Goal: Task Accomplishment & Management: Use online tool/utility

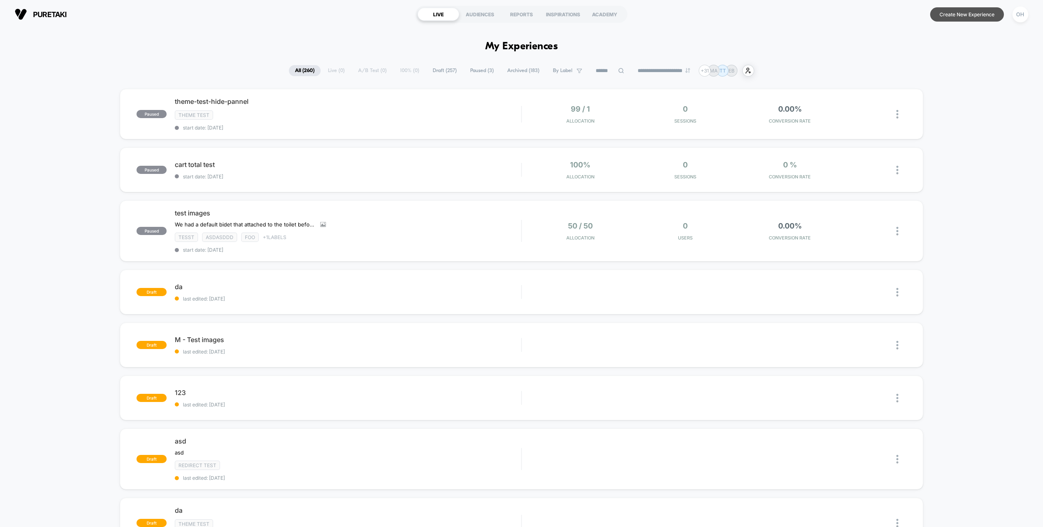
click at [973, 20] on button "Create New Experience" at bounding box center [967, 14] width 74 height 14
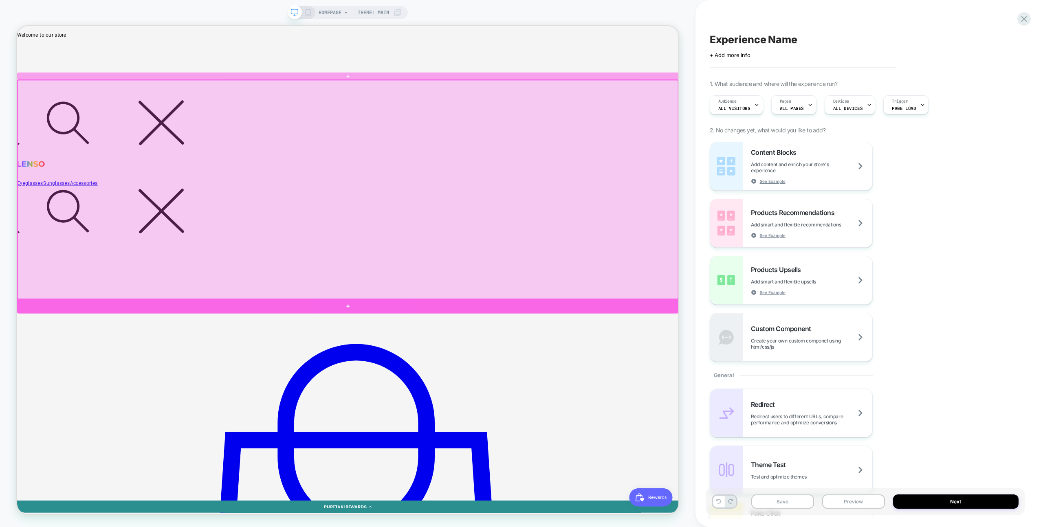
click at [750, 397] on div at bounding box center [458, 399] width 882 height 19
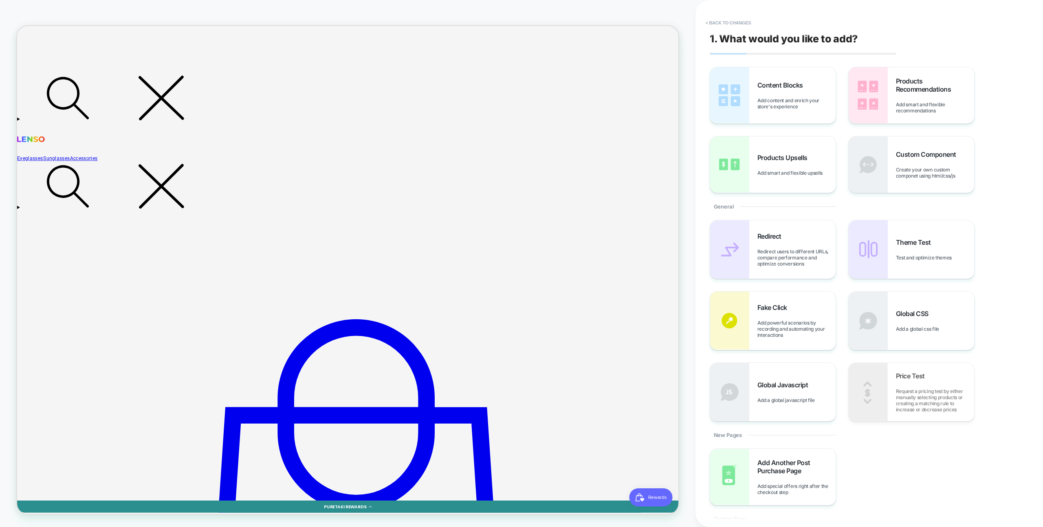
scroll to position [41, 0]
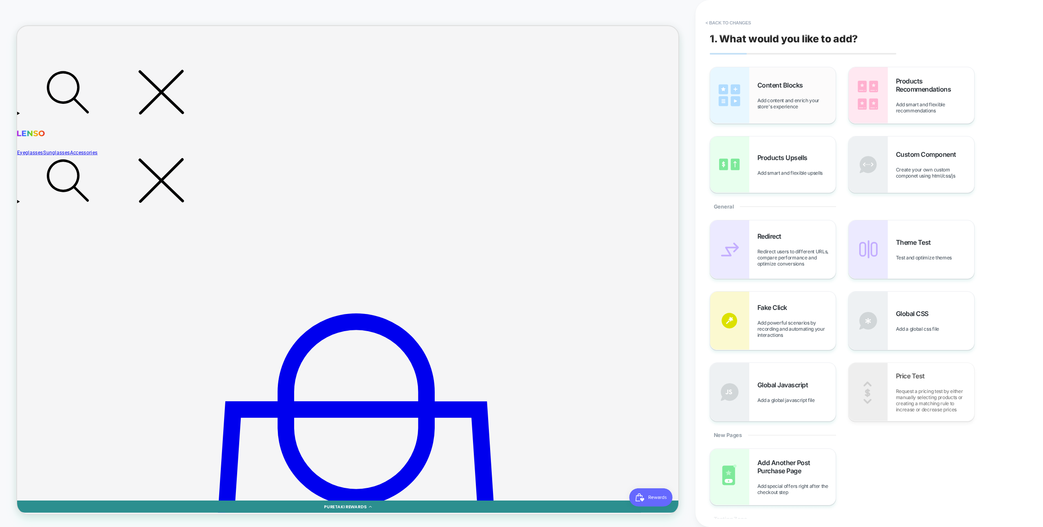
click at [750, 101] on div "Content Blocks Add content and enrich your store's experience" at bounding box center [772, 95] width 125 height 56
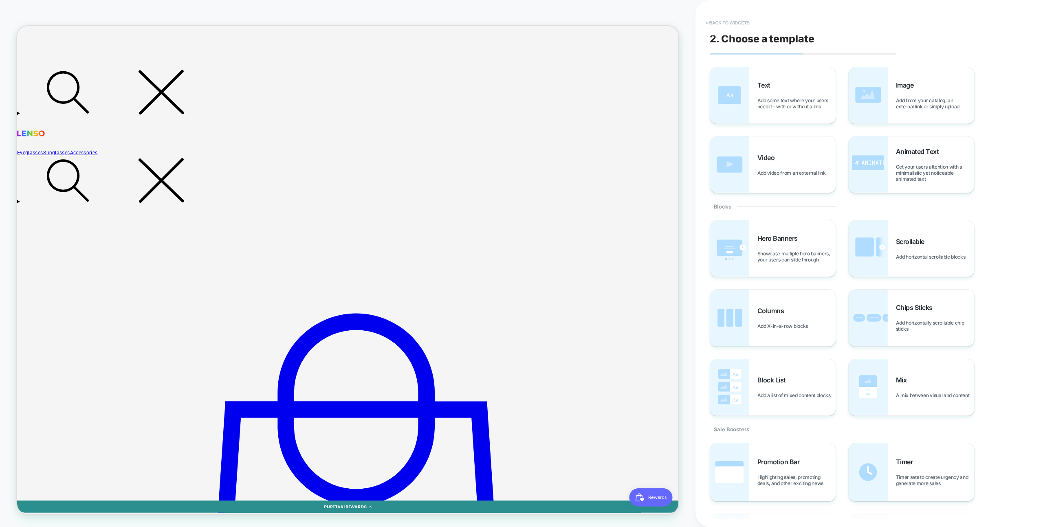
click at [737, 17] on button "< Back to widgets" at bounding box center [727, 22] width 52 height 13
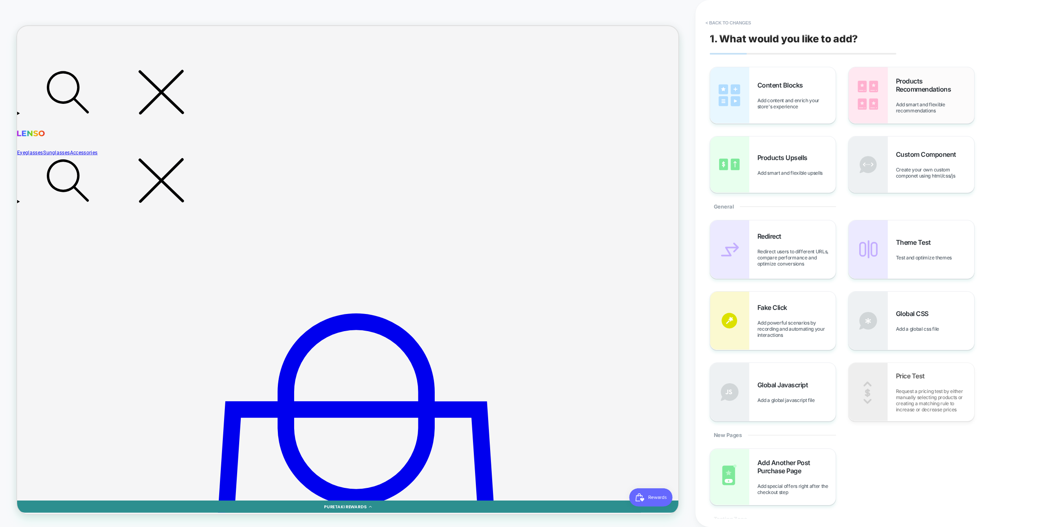
scroll to position [42, 0]
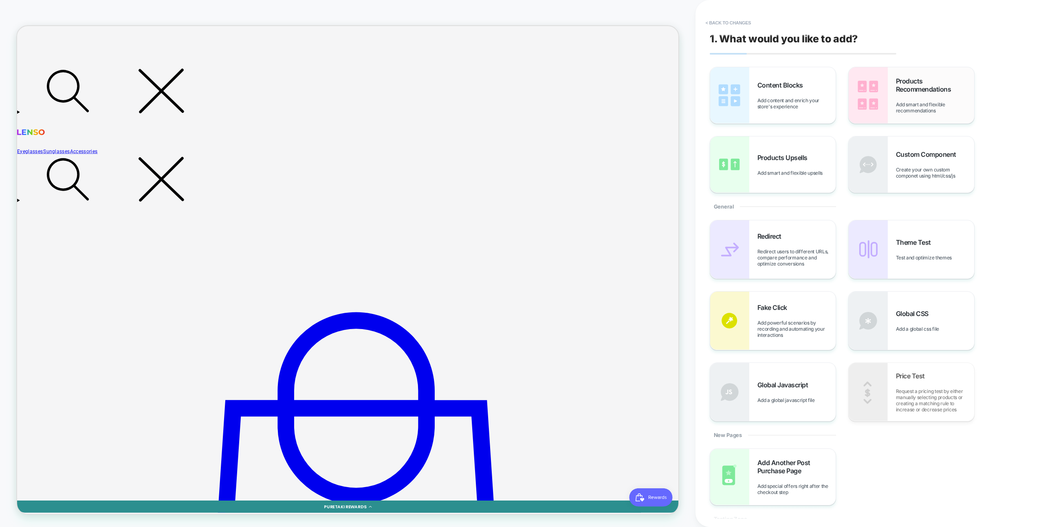
click at [858, 75] on img at bounding box center [868, 95] width 39 height 56
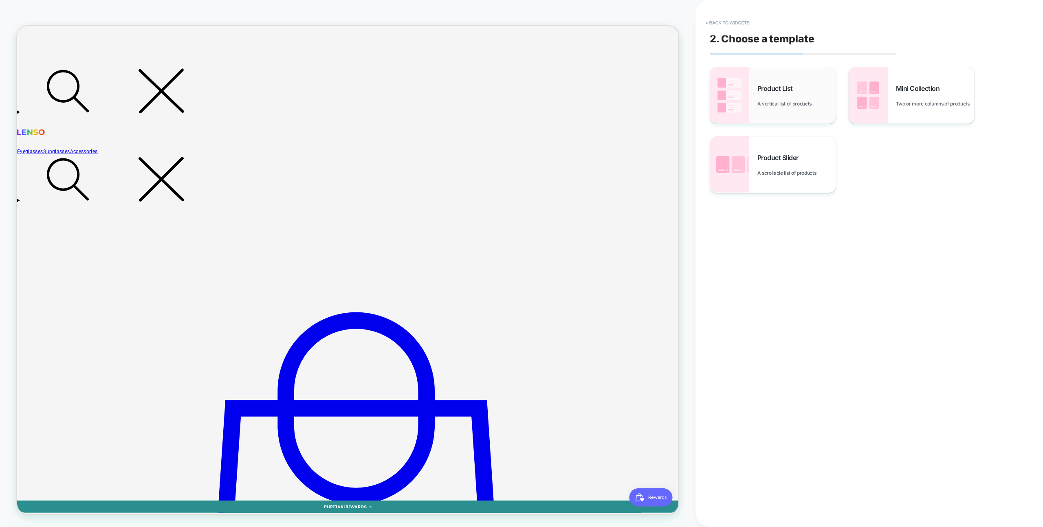
click at [754, 101] on div "Product List A vertical list of products" at bounding box center [772, 95] width 125 height 56
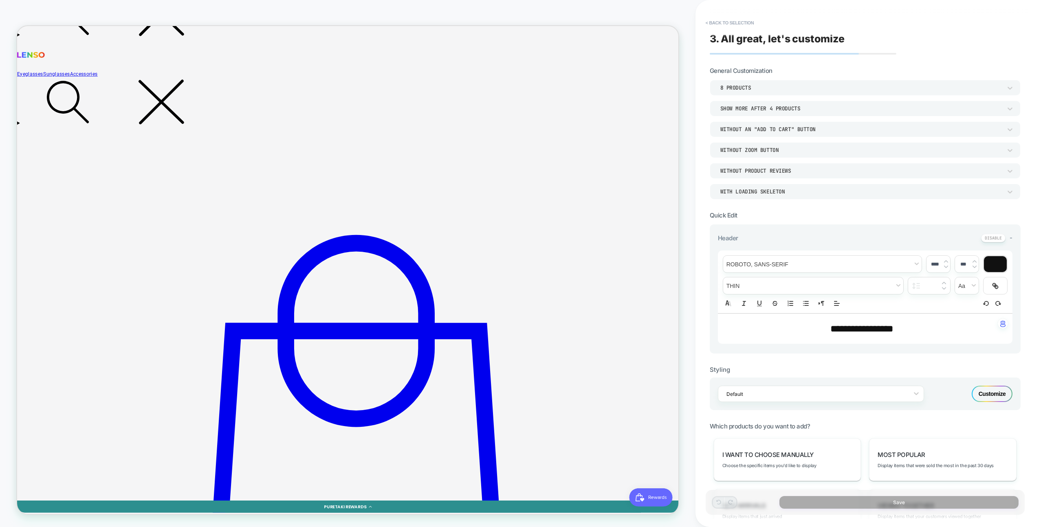
scroll to position [149, 0]
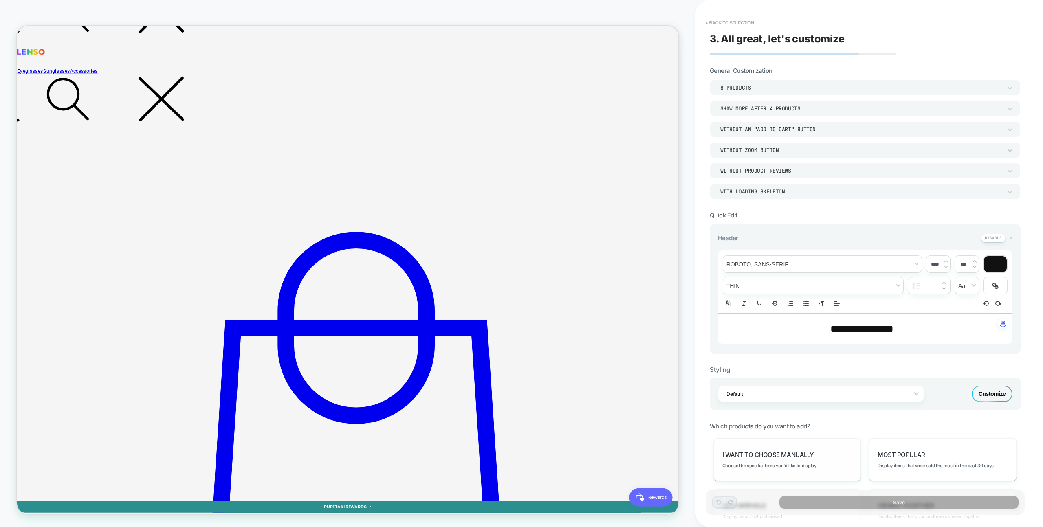
click at [773, 451] on span "I want to choose manually" at bounding box center [767, 455] width 91 height 8
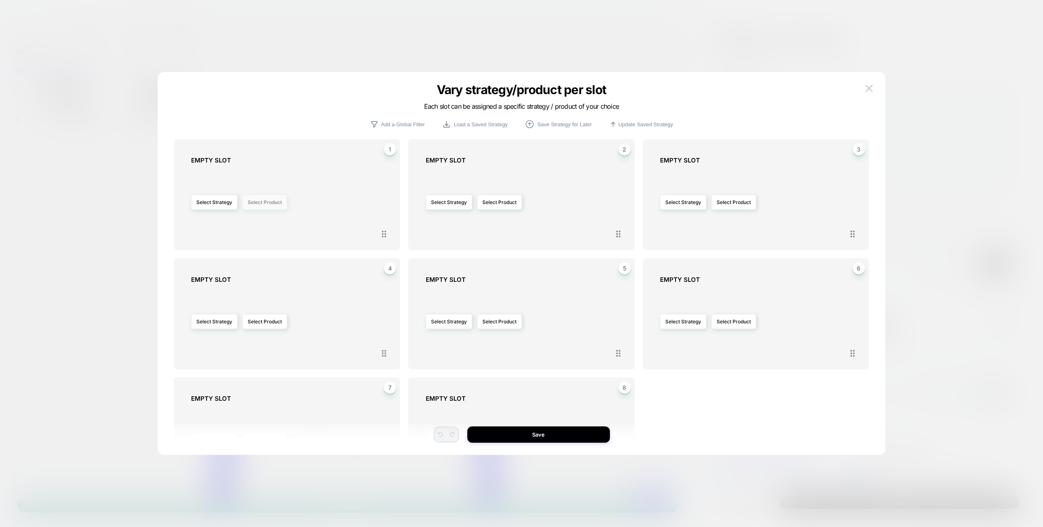
click at [280, 198] on button "Select Product" at bounding box center [264, 202] width 45 height 15
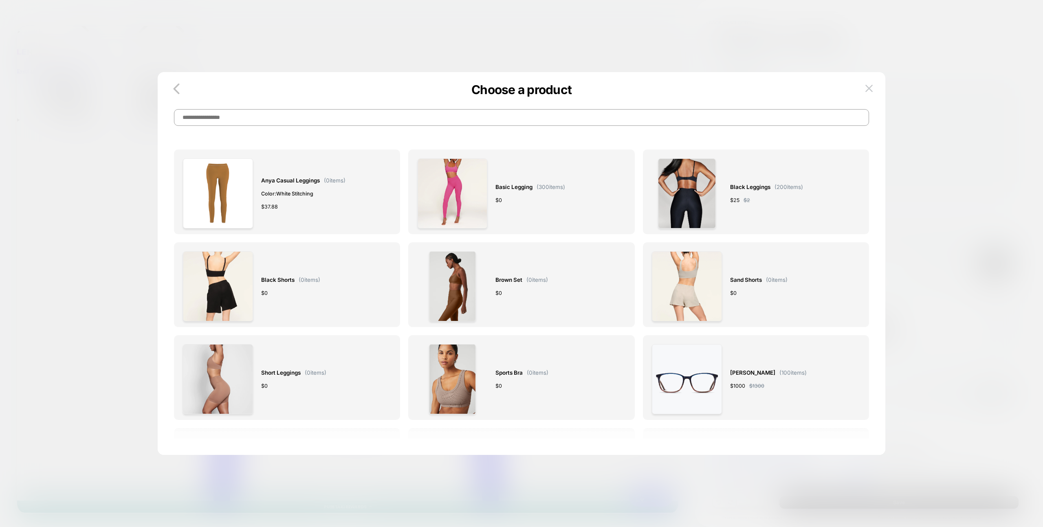
click at [443, 110] on input at bounding box center [521, 117] width 695 height 17
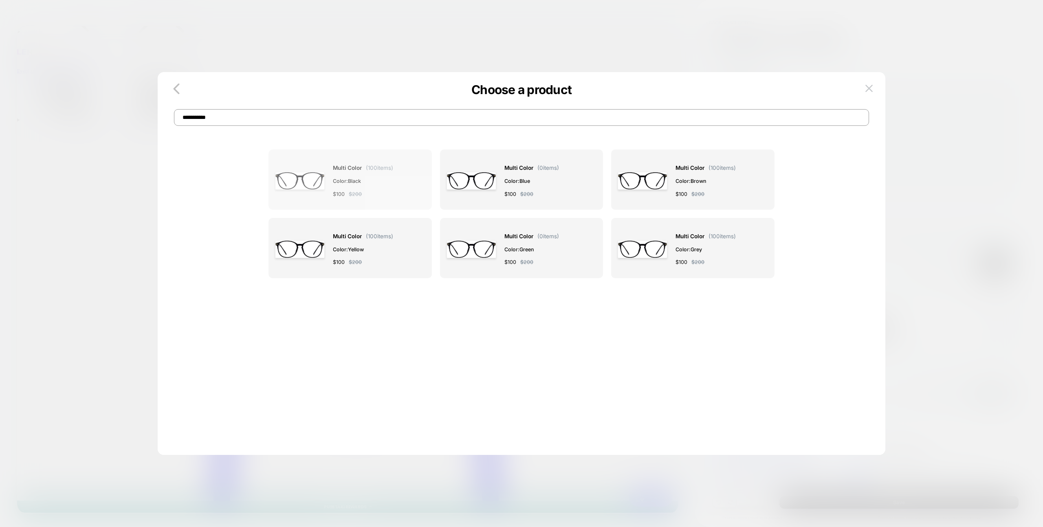
type input "**********"
click at [391, 204] on div "multi color ( 100 items) Color: Black $ 100 $ 200" at bounding box center [363, 181] width 60 height 50
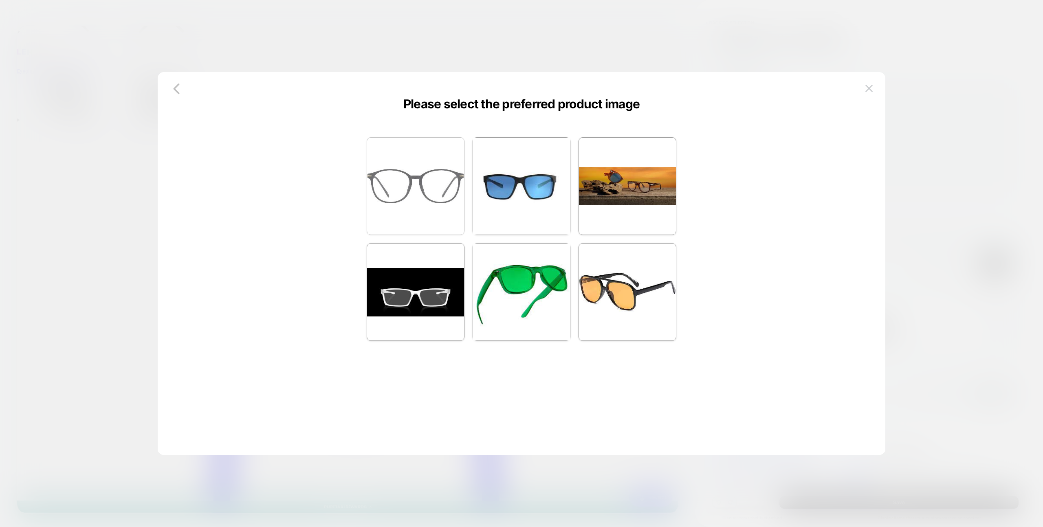
click at [455, 202] on img at bounding box center [415, 186] width 97 height 35
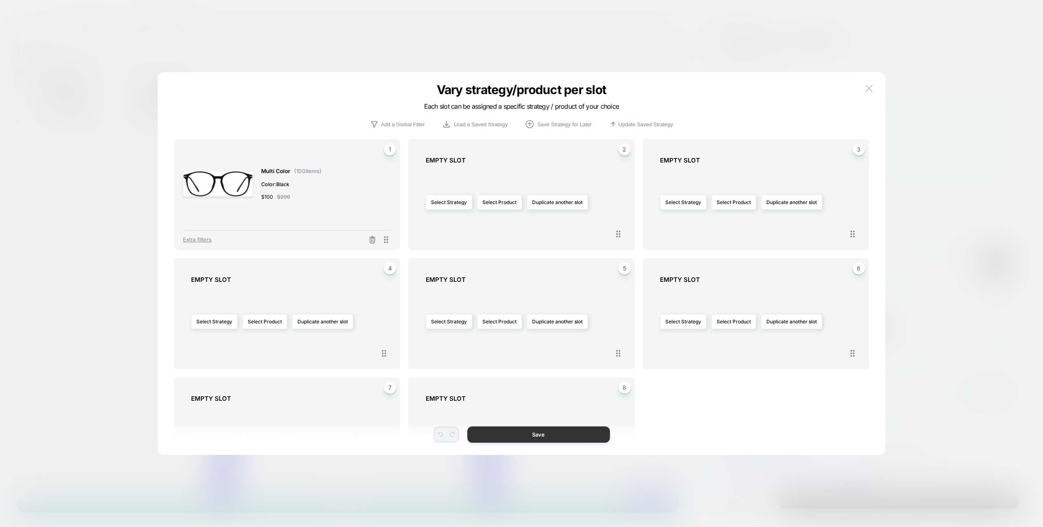
click at [539, 437] on button "Save" at bounding box center [538, 434] width 143 height 16
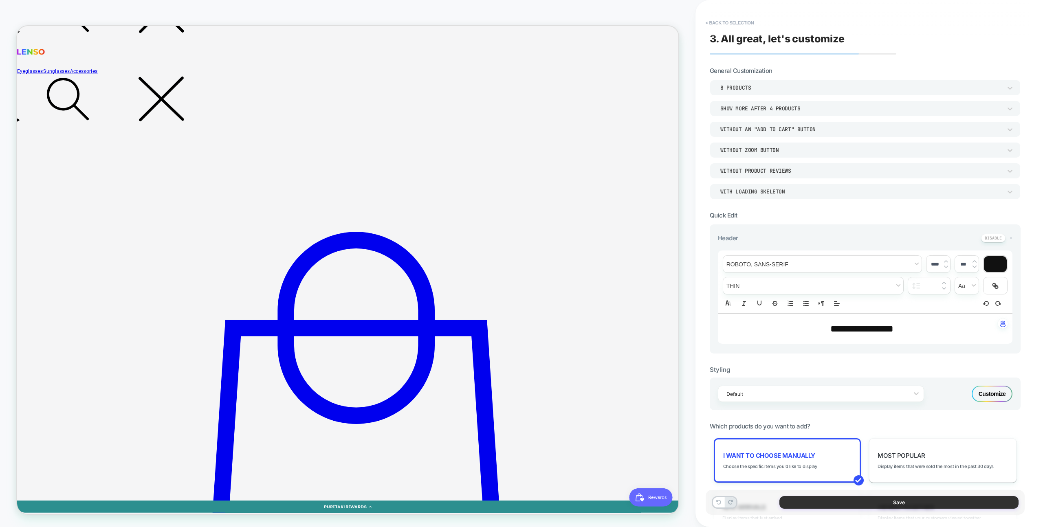
click at [873, 505] on button "Save" at bounding box center [898, 502] width 239 height 13
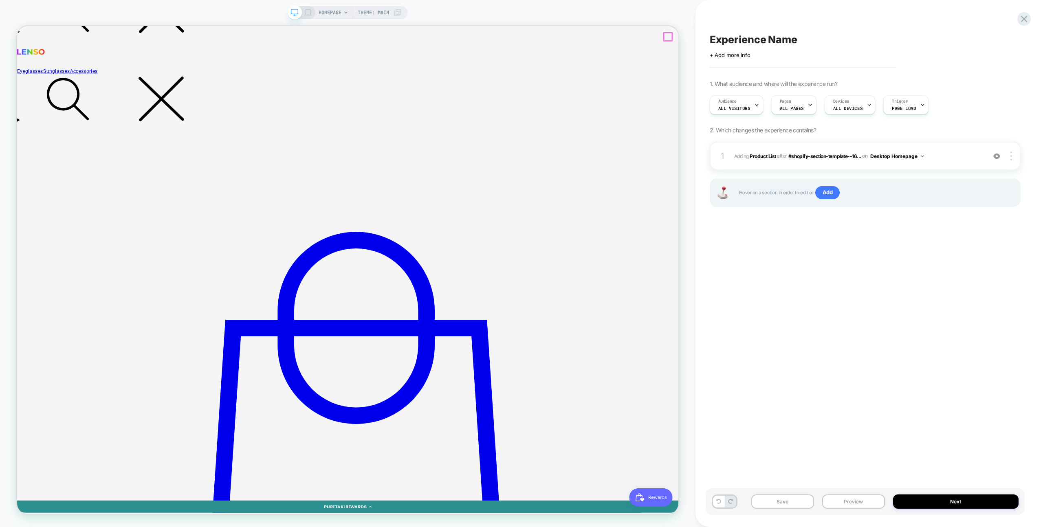
drag, startPoint x: 846, startPoint y: 497, endPoint x: 849, endPoint y: 494, distance: 4.3
click at [846, 497] on button "Preview" at bounding box center [853, 502] width 63 height 14
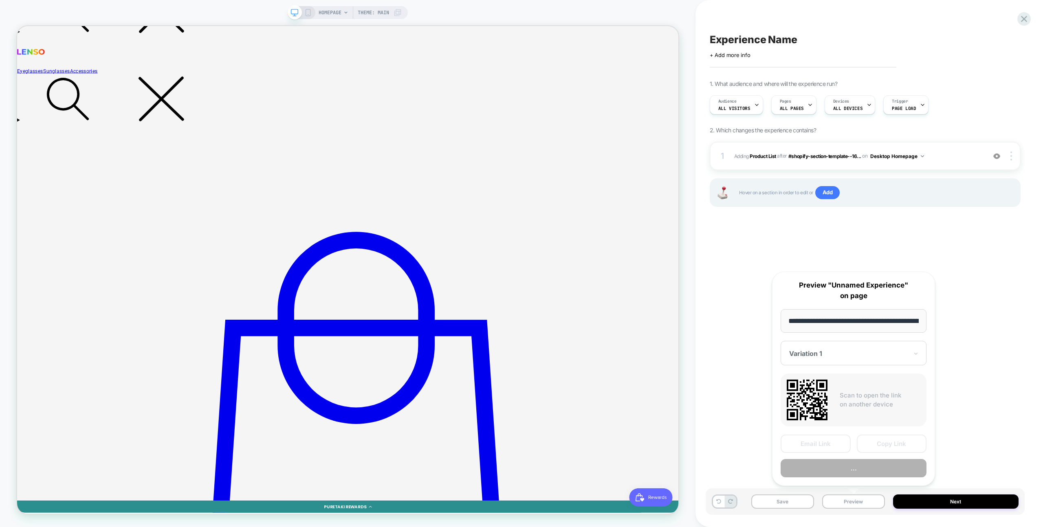
scroll to position [0, 38]
click at [862, 474] on button "Preview" at bounding box center [853, 468] width 146 height 18
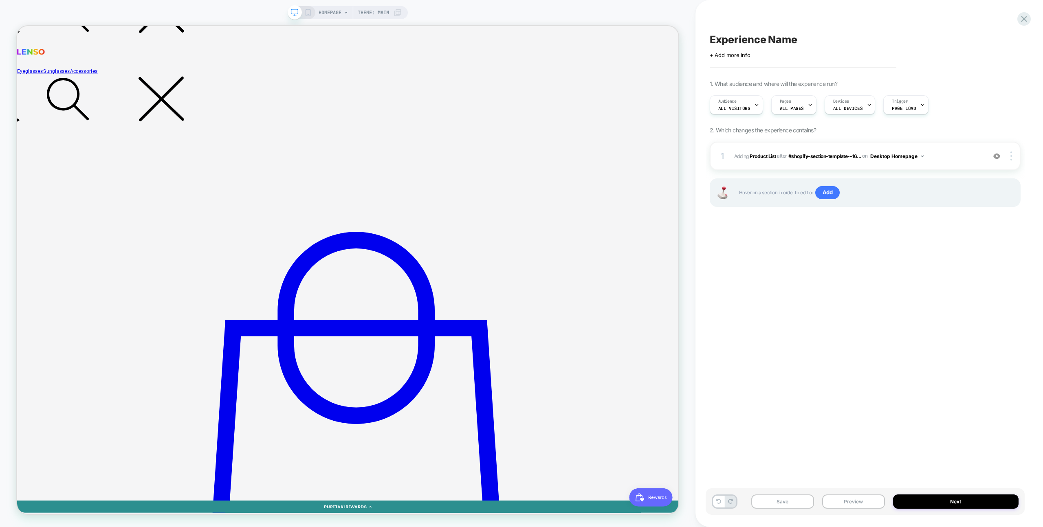
click at [946, 163] on div "1 #_loomi_addon_1755091995791 Adding Product List AFTER #shopify-section-templa…" at bounding box center [865, 156] width 311 height 29
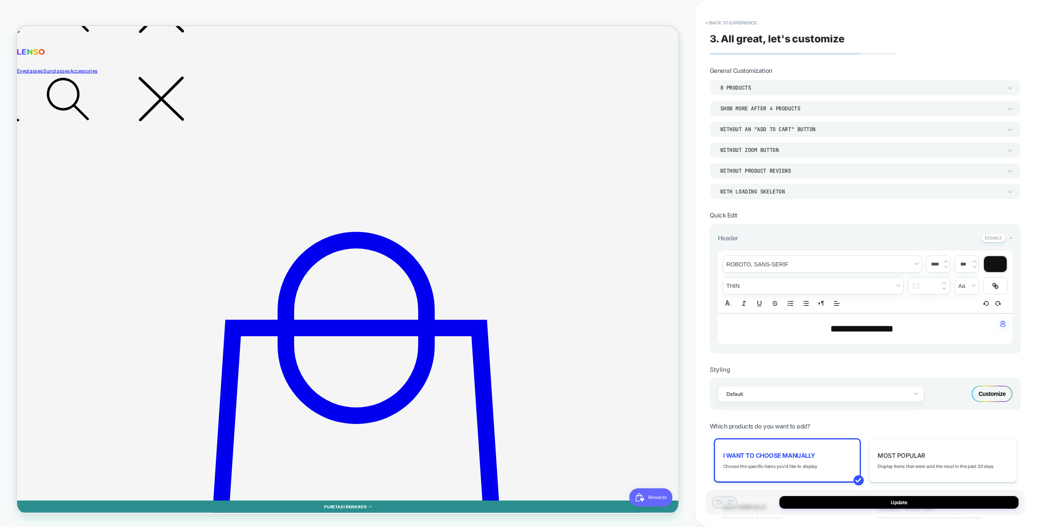
scroll to position [124, 0]
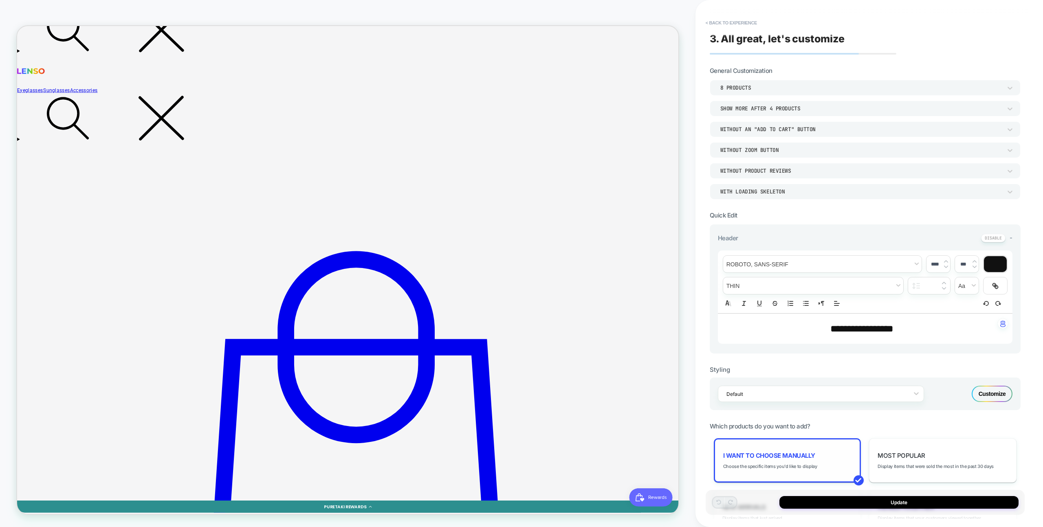
click at [789, 445] on div "I want to choose manually Choose the specific items you'd like to display" at bounding box center [787, 460] width 147 height 44
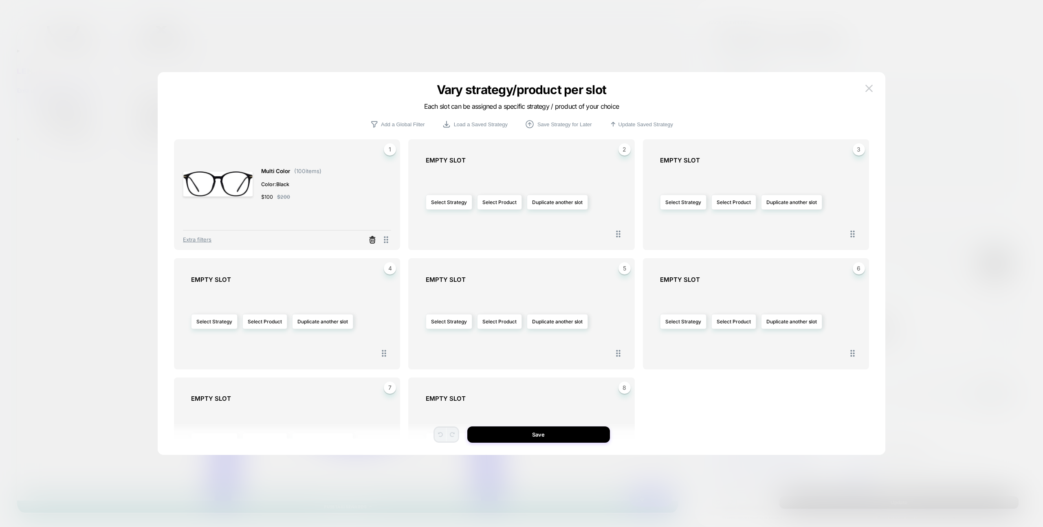
click at [368, 241] on icon at bounding box center [372, 240] width 8 height 8
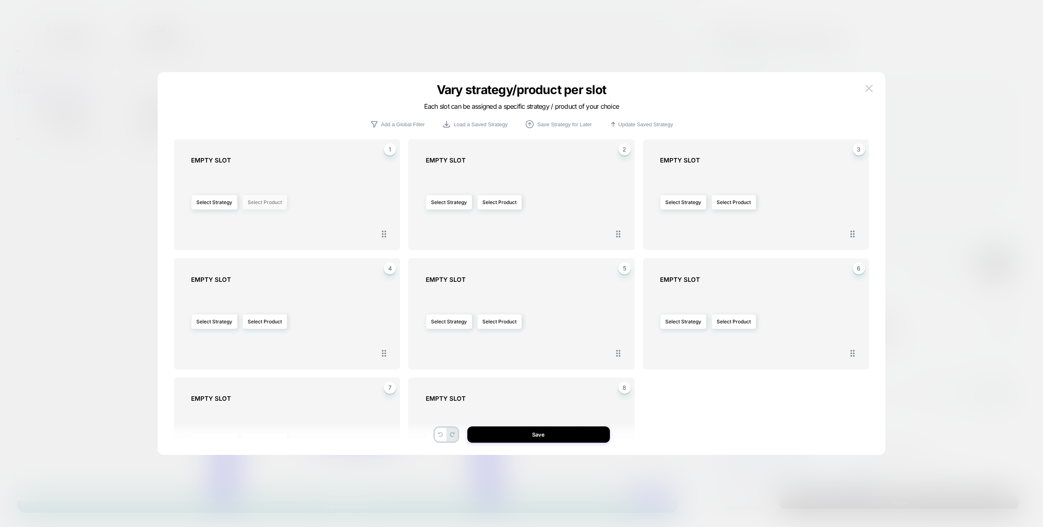
click at [271, 204] on button "Select Product" at bounding box center [264, 202] width 45 height 15
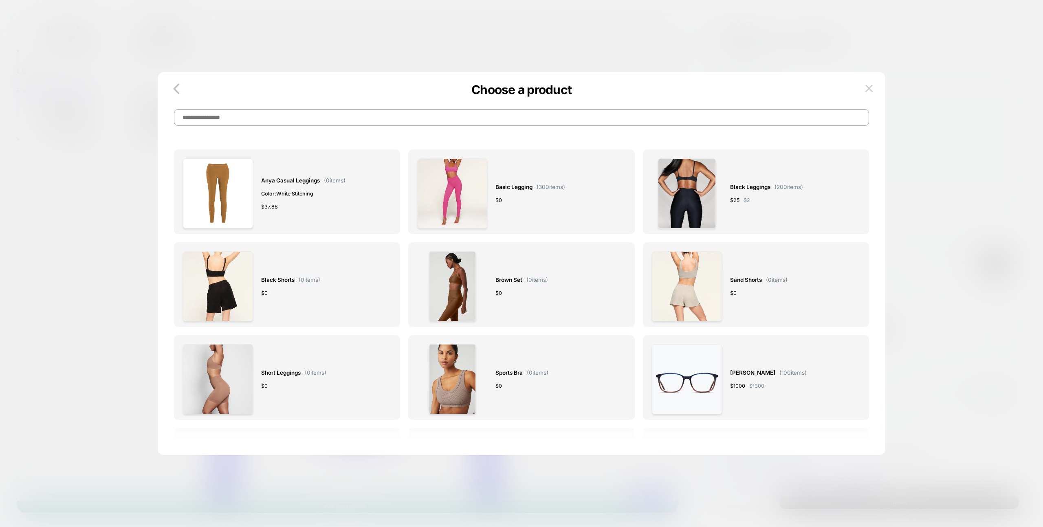
click at [412, 117] on input at bounding box center [521, 117] width 695 height 17
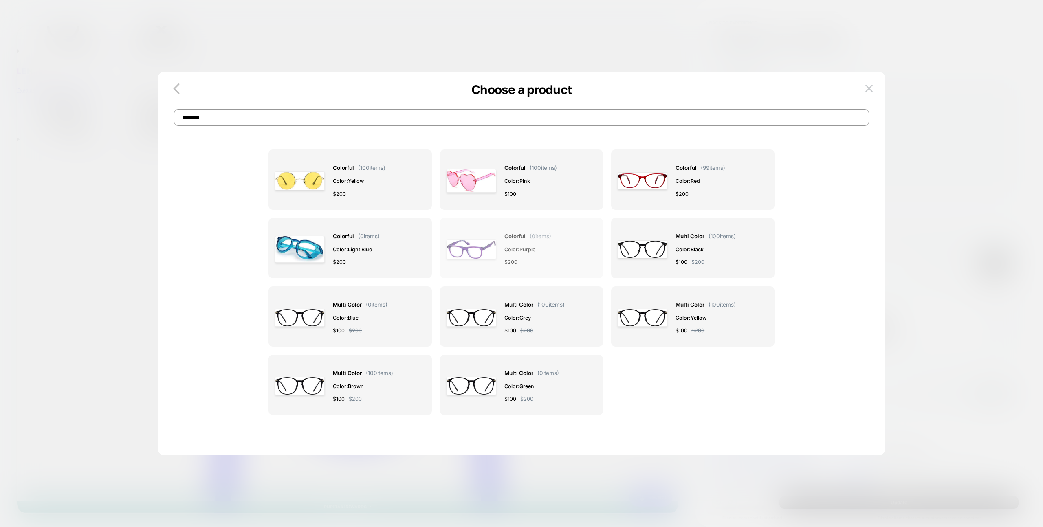
type input "********"
click at [511, 253] on span "Color: purple" at bounding box center [527, 249] width 47 height 9
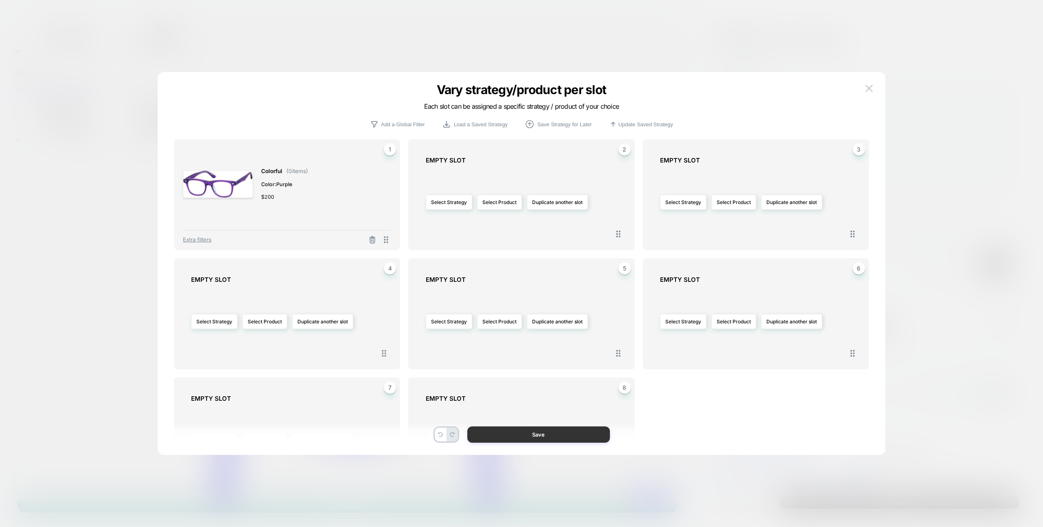
click at [556, 431] on button "Save" at bounding box center [538, 434] width 143 height 16
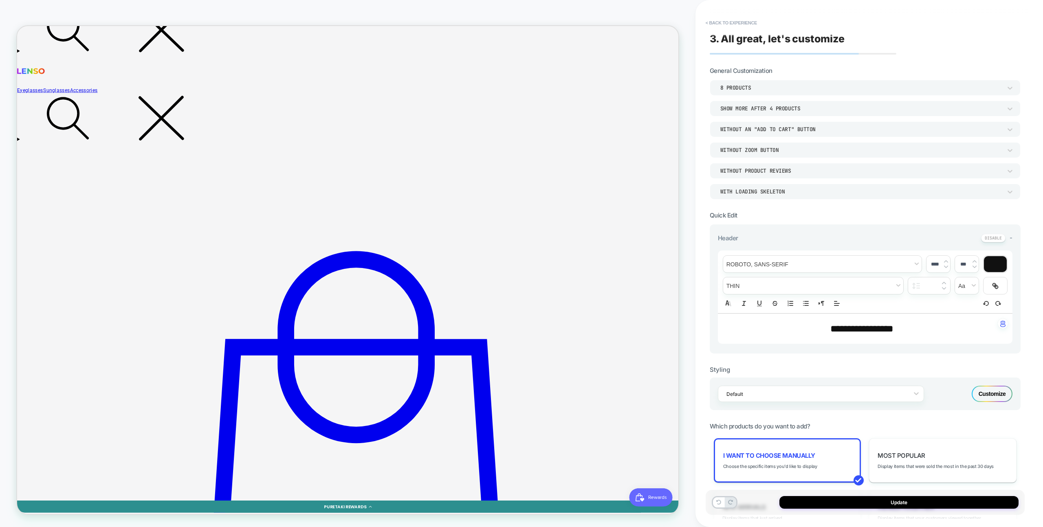
scroll to position [22, 0]
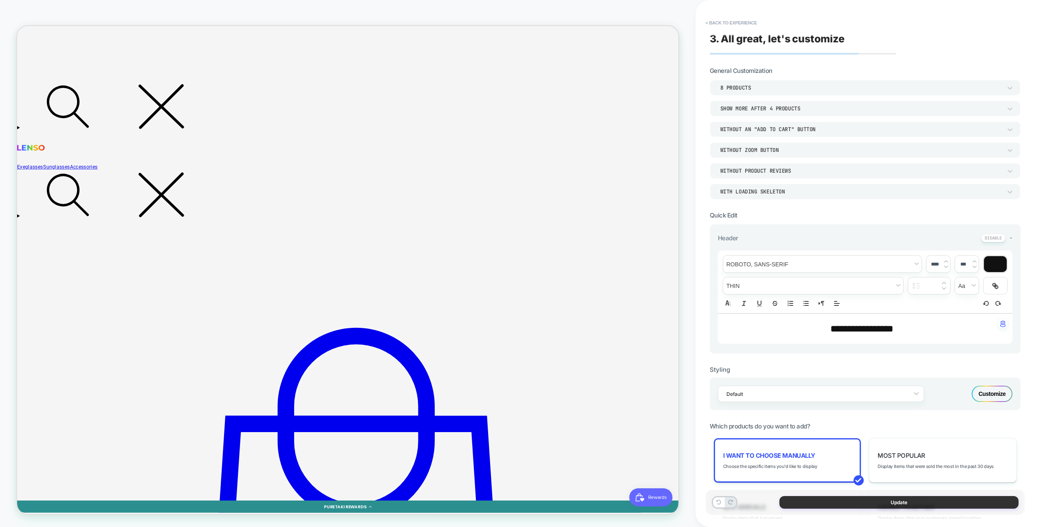
drag, startPoint x: 844, startPoint y: 506, endPoint x: 851, endPoint y: 507, distance: 7.0
click at [844, 506] on button "Update" at bounding box center [898, 502] width 239 height 13
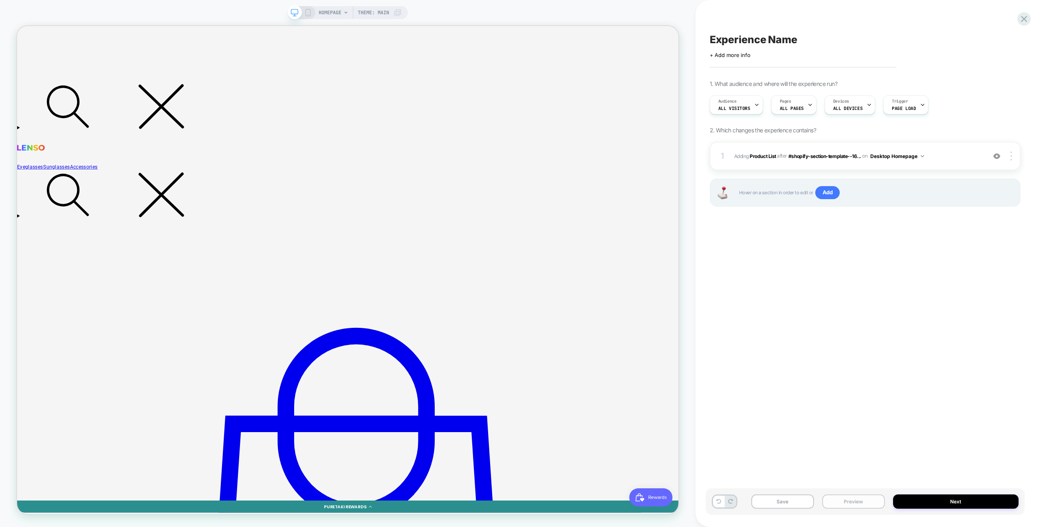
click at [887, 504] on div "Save Preview Next" at bounding box center [865, 501] width 319 height 26
drag, startPoint x: 884, startPoint y: 503, endPoint x: 884, endPoint y: 495, distance: 8.6
click at [884, 503] on button "Preview" at bounding box center [853, 502] width 63 height 14
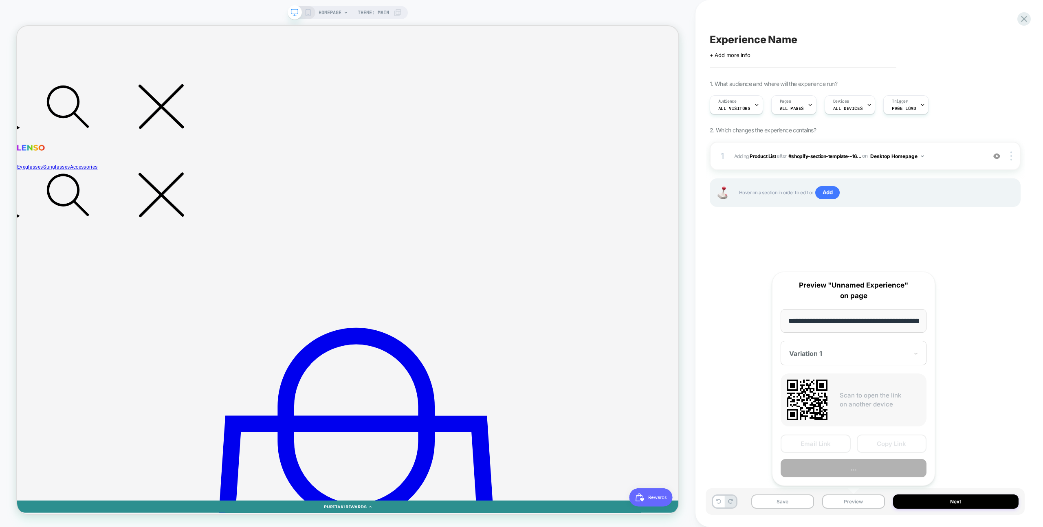
scroll to position [0, 38]
click at [881, 473] on button "Preview" at bounding box center [853, 468] width 146 height 18
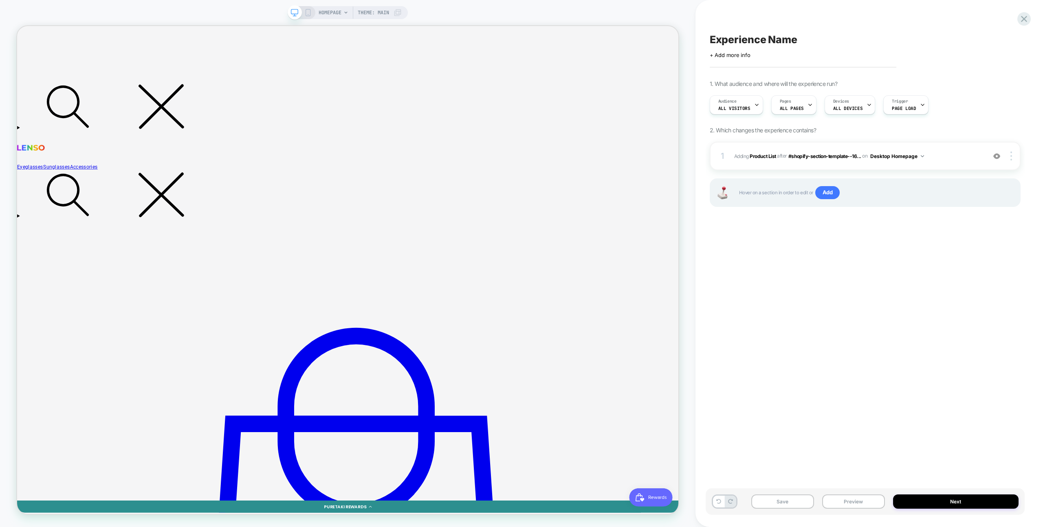
click at [941, 153] on span "#_loomi_addon_1755091995791 Adding Product List AFTER #shopify-section-template…" at bounding box center [858, 156] width 248 height 10
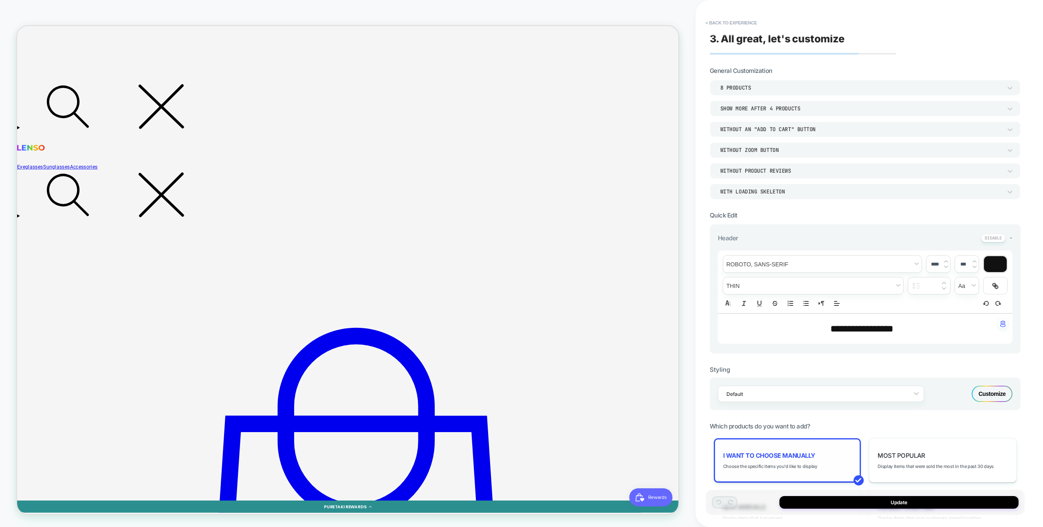
click at [829, 464] on div "I want to choose manually Choose the specific items you'd like to display" at bounding box center [787, 460] width 147 height 44
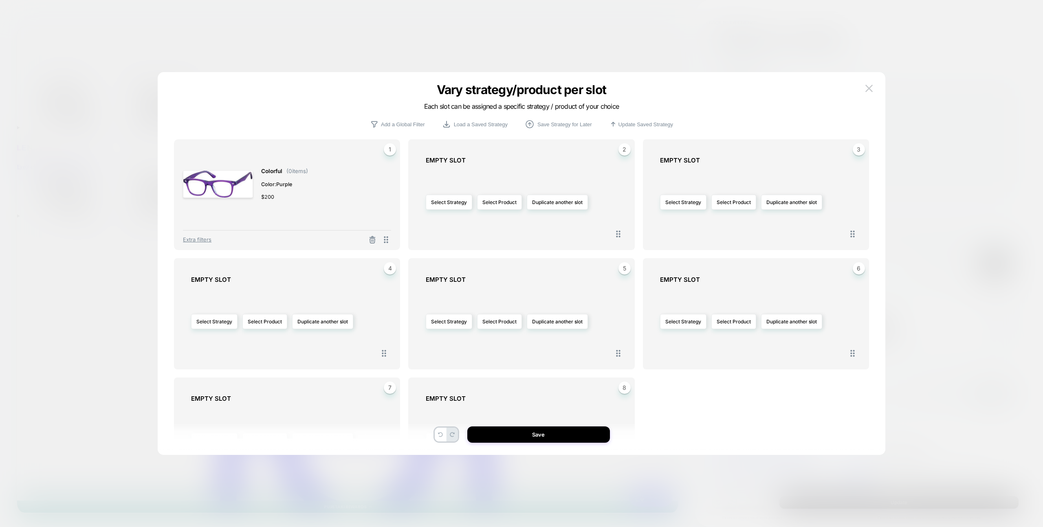
click at [208, 240] on span "Extra filters" at bounding box center [197, 239] width 29 height 7
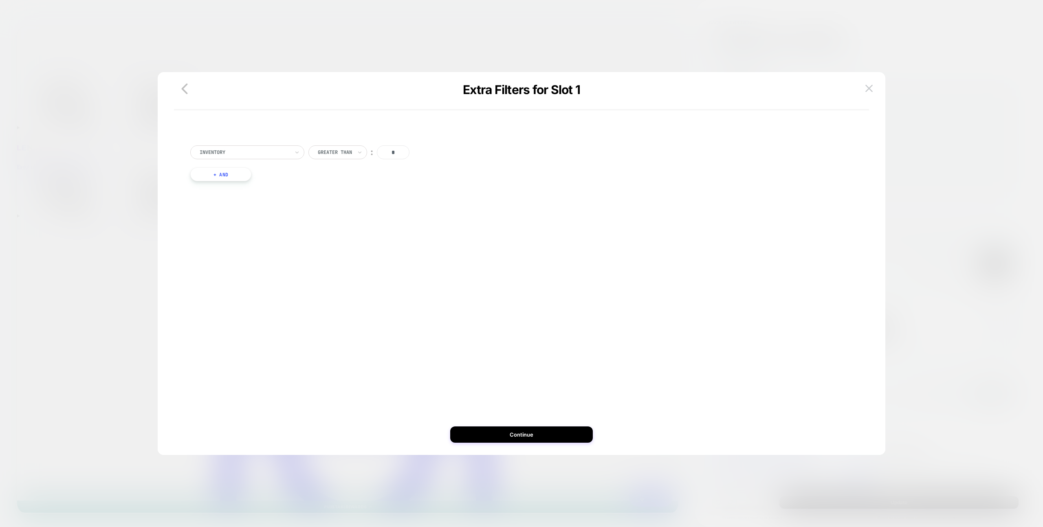
click at [403, 152] on input "*" at bounding box center [393, 152] width 33 height 14
click at [334, 157] on div "Greater Than" at bounding box center [337, 152] width 59 height 14
drag, startPoint x: 343, startPoint y: 185, endPoint x: 350, endPoint y: 198, distance: 14.0
click at [343, 185] on div "Is not" at bounding box center [343, 187] width 53 height 13
click at [518, 431] on button "Continue" at bounding box center [521, 434] width 143 height 16
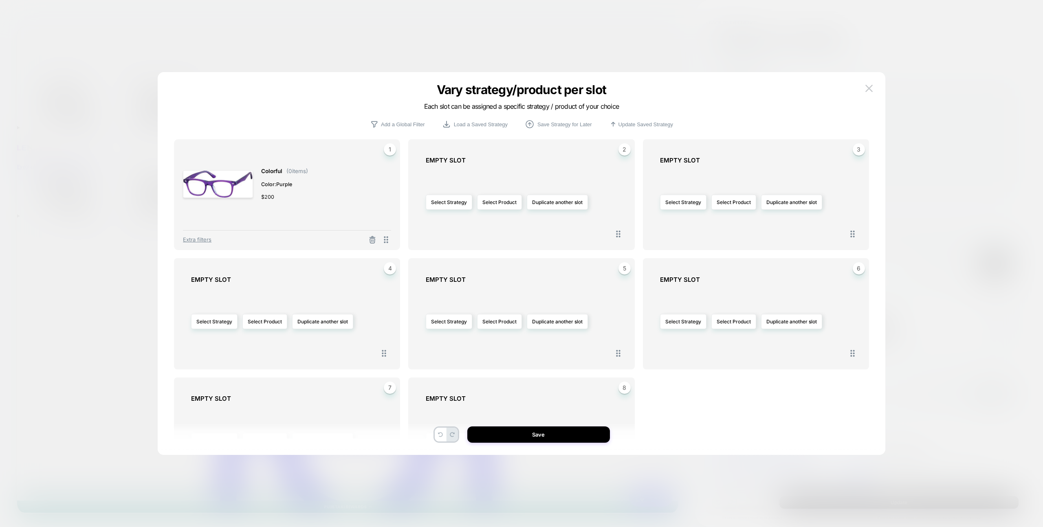
click at [563, 443] on div "colorful ( 0 items) Color: purple $ 200 1 Extra filters 2 EMPTY SLOT Select Str…" at bounding box center [521, 267] width 703 height 375
click at [563, 440] on button "Save" at bounding box center [538, 434] width 143 height 16
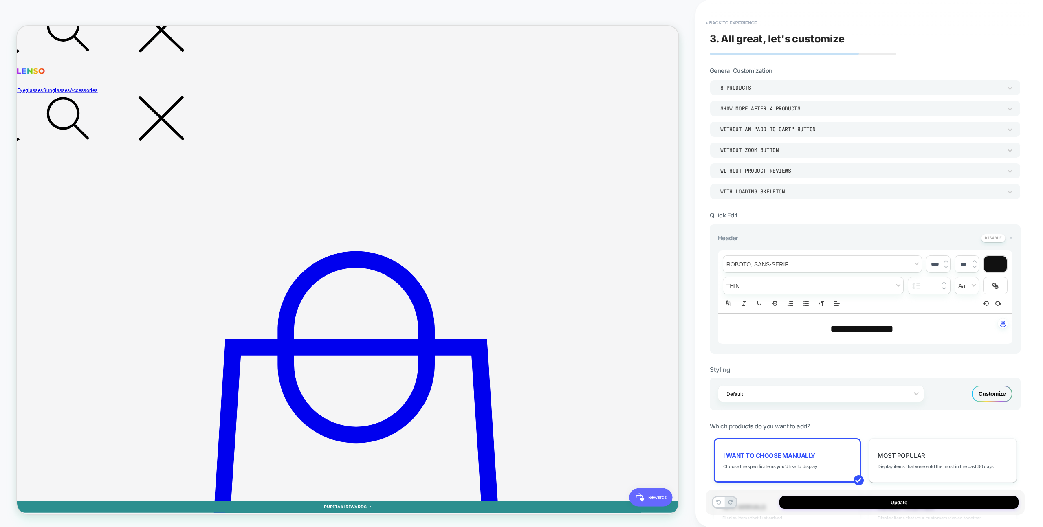
scroll to position [22, 0]
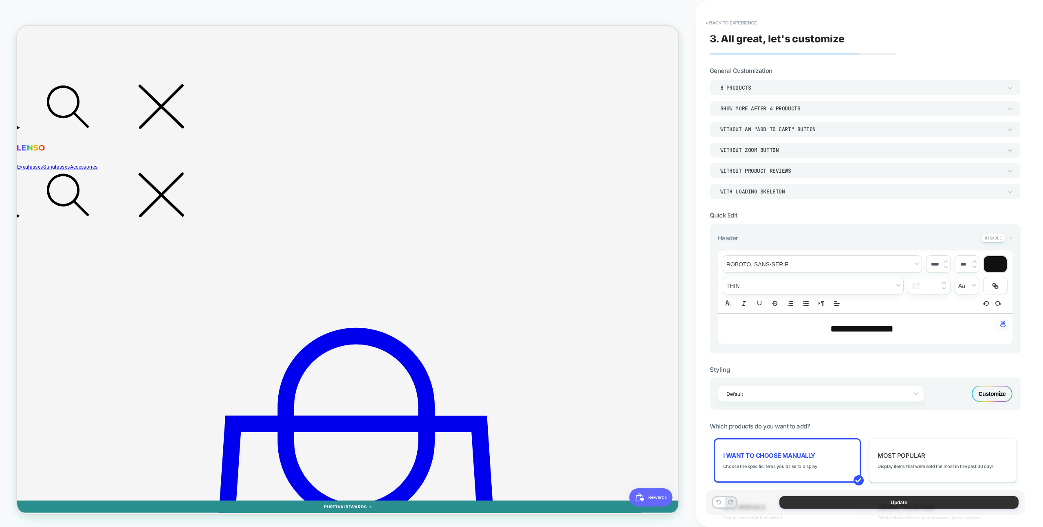
click at [893, 503] on button "Update" at bounding box center [898, 502] width 239 height 13
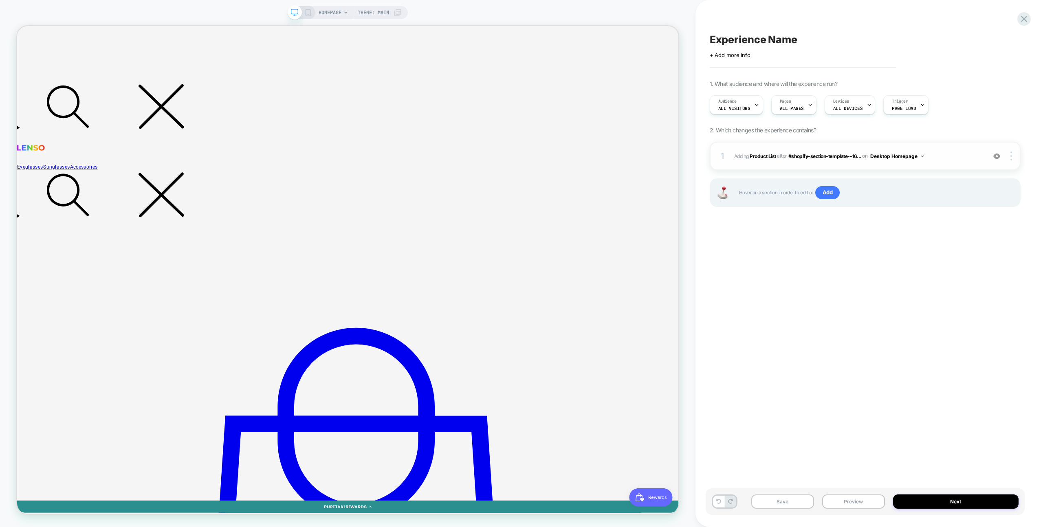
click at [949, 148] on div "1 #_loomi_addon_1755091995791 Adding Product List AFTER #shopify-section-templa…" at bounding box center [865, 156] width 311 height 29
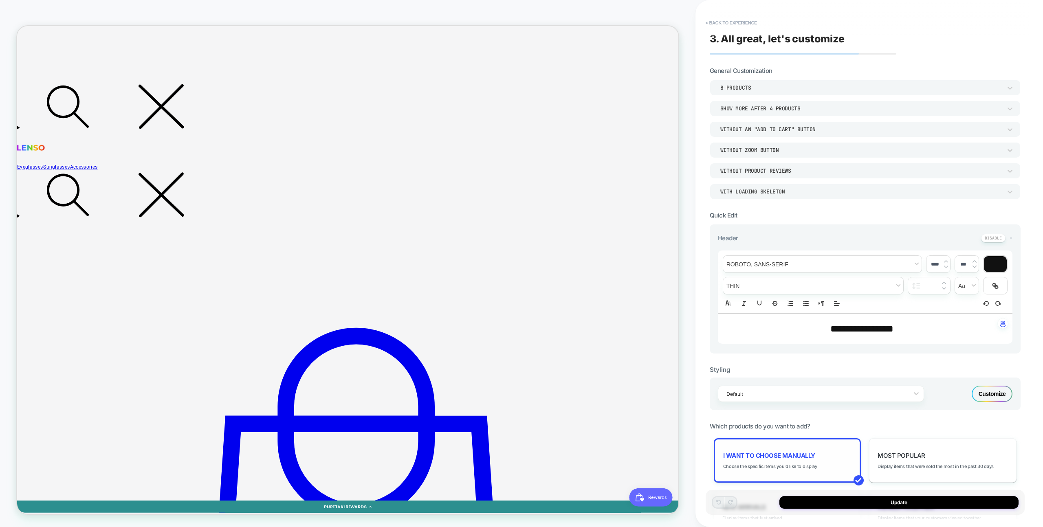
click at [809, 447] on div "I want to choose manually Choose the specific items you'd like to display" at bounding box center [787, 460] width 147 height 44
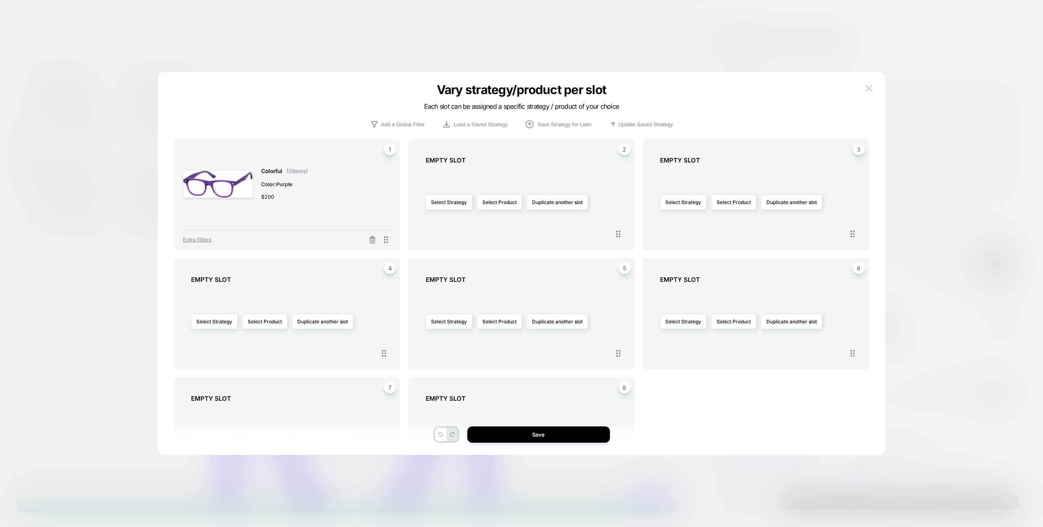
drag, startPoint x: 187, startPoint y: 239, endPoint x: 202, endPoint y: 236, distance: 15.3
click at [187, 239] on span "Extra filters" at bounding box center [197, 239] width 29 height 7
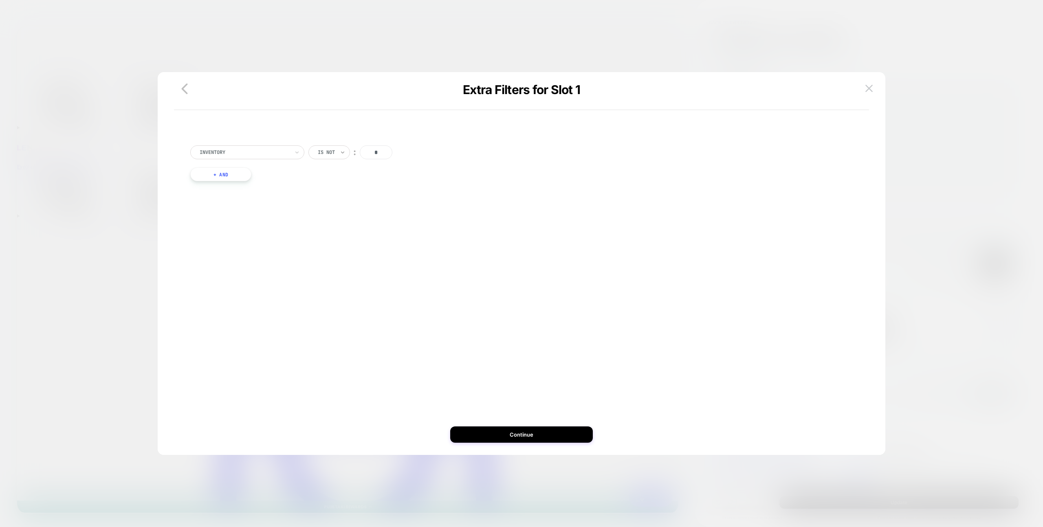
click at [345, 152] on icon at bounding box center [343, 152] width 6 height 8
click at [329, 178] on div "Is" at bounding box center [343, 174] width 53 height 13
click at [546, 438] on button "Continue" at bounding box center [521, 434] width 143 height 16
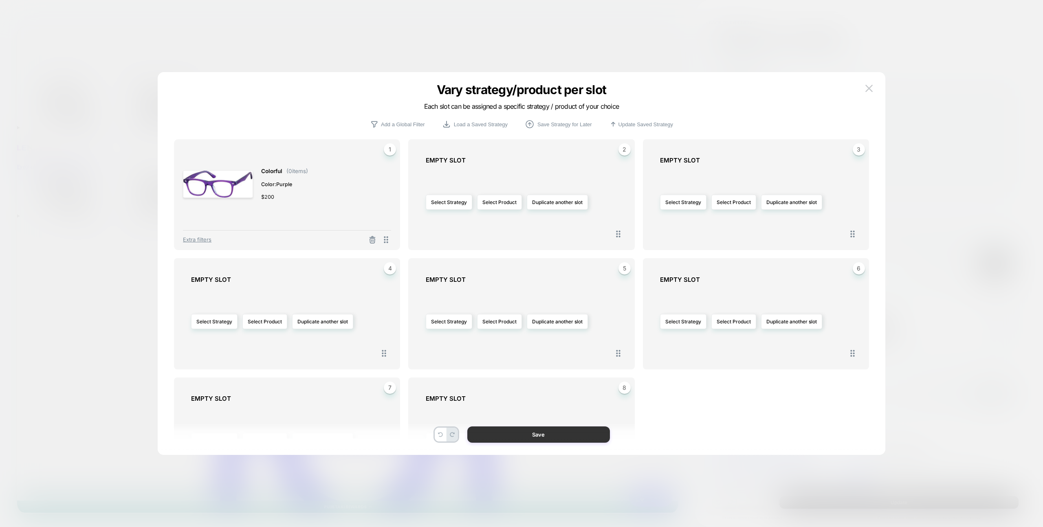
click at [547, 438] on button "Save" at bounding box center [538, 434] width 143 height 16
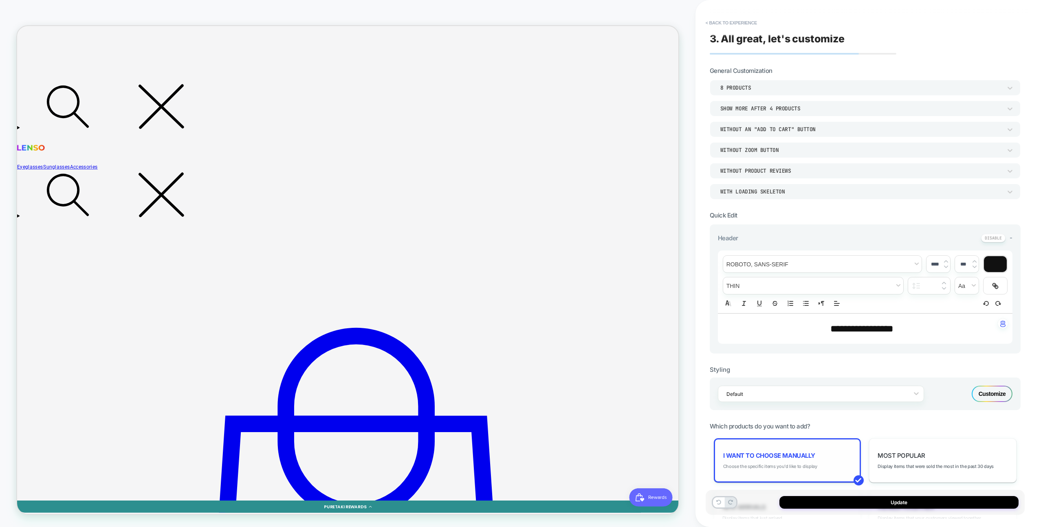
scroll to position [124, 0]
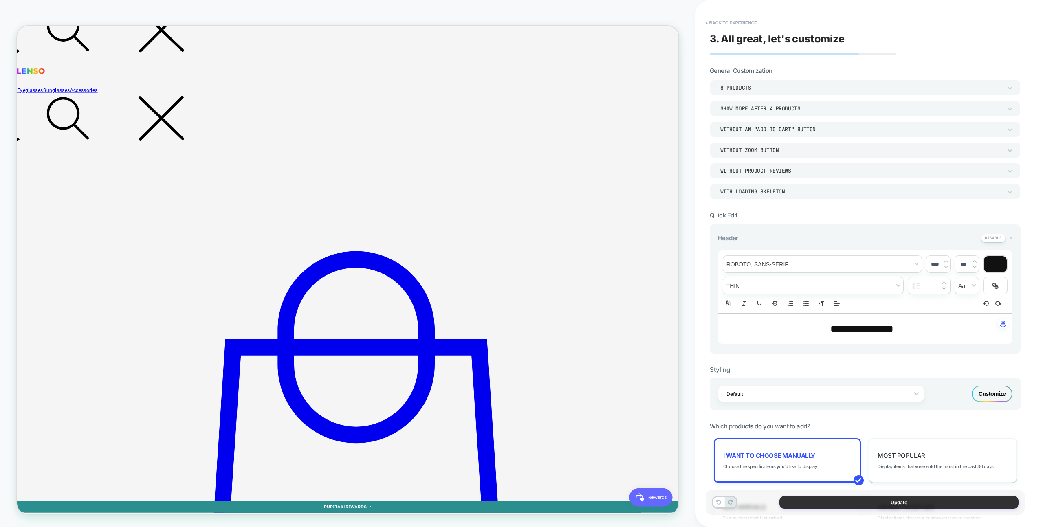
click at [893, 502] on button "Update" at bounding box center [898, 502] width 239 height 13
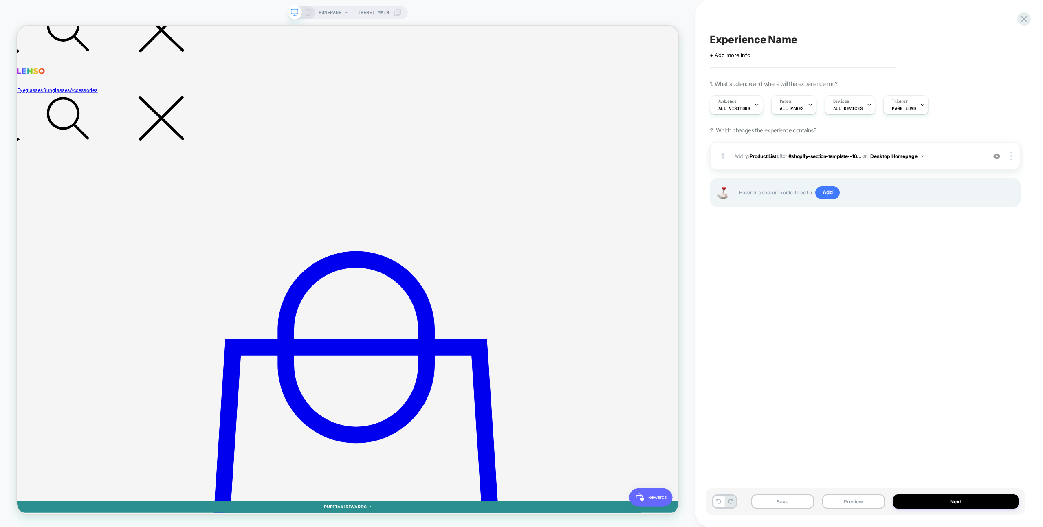
drag, startPoint x: 865, startPoint y: 496, endPoint x: 865, endPoint y: 486, distance: 9.4
click at [865, 496] on button "Preview" at bounding box center [853, 502] width 63 height 14
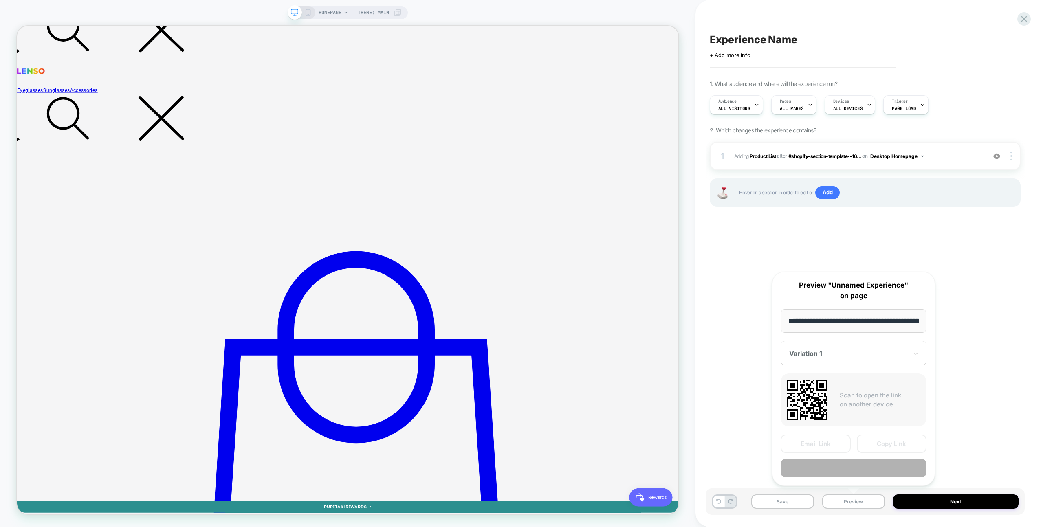
scroll to position [0, 38]
click at [862, 467] on button "Preview" at bounding box center [853, 468] width 146 height 18
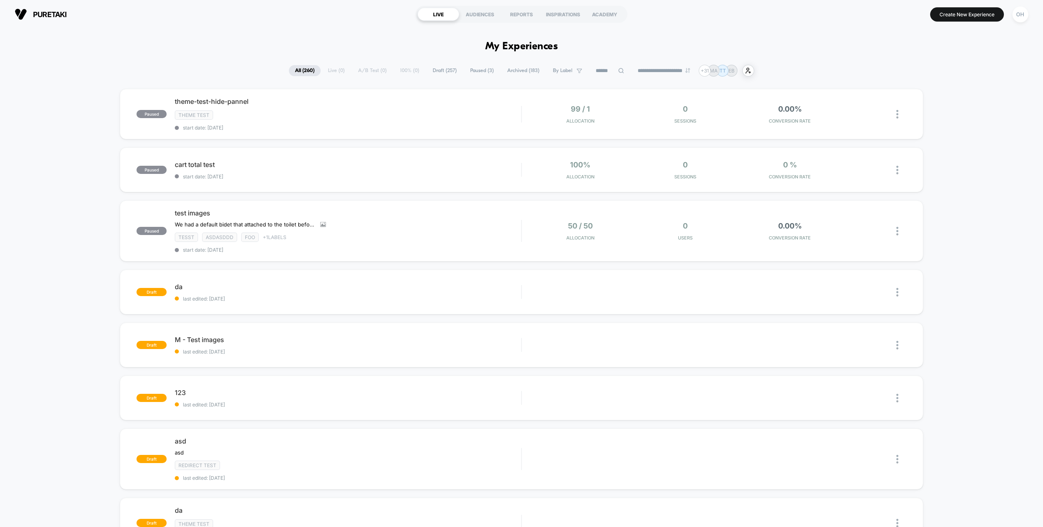
drag, startPoint x: 1019, startPoint y: 16, endPoint x: 1019, endPoint y: 22, distance: 6.1
click at [1019, 16] on div "OH" at bounding box center [1020, 15] width 16 height 16
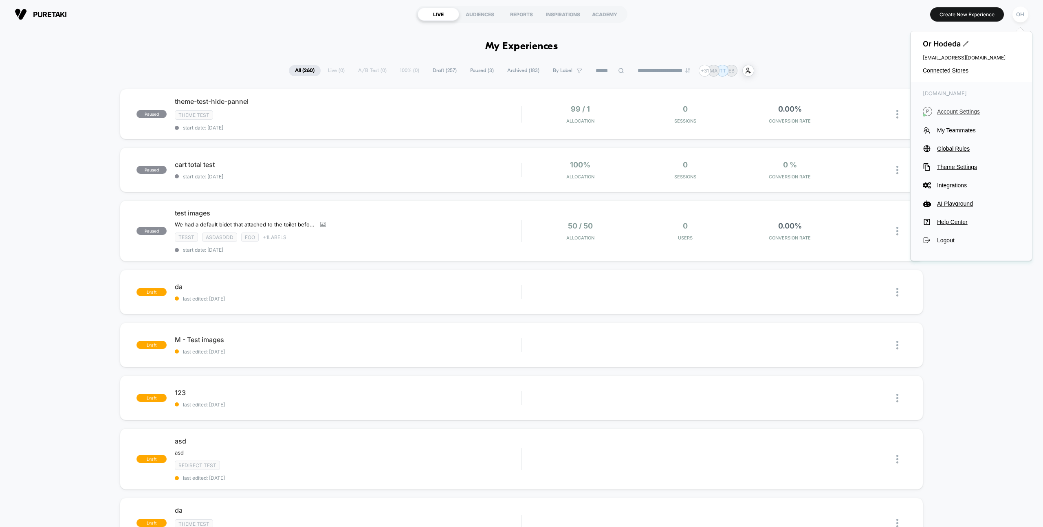
click at [961, 114] on span "Account Settings" at bounding box center [978, 111] width 83 height 7
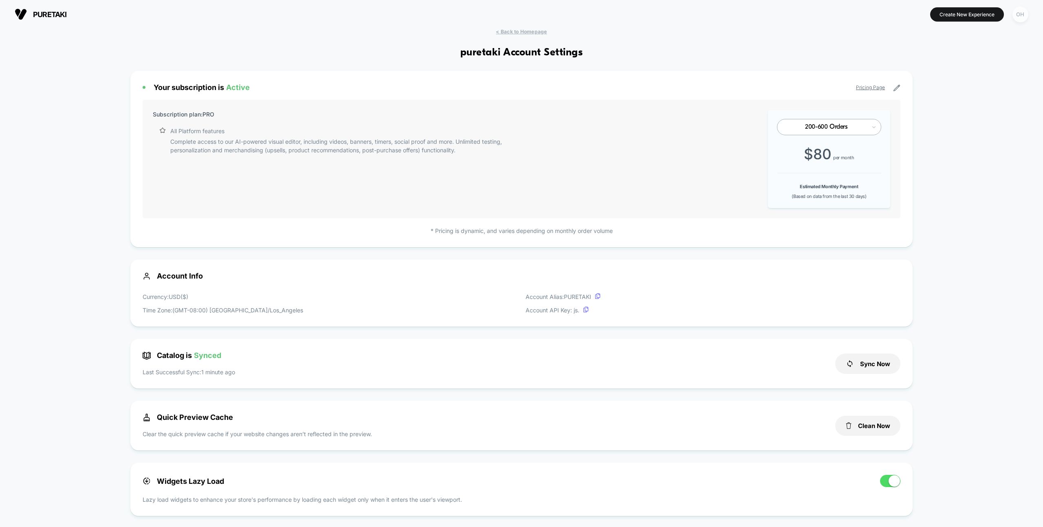
click at [1024, 13] on div "OH" at bounding box center [1020, 15] width 16 height 16
click at [960, 150] on span "Global Rules" at bounding box center [978, 148] width 83 height 7
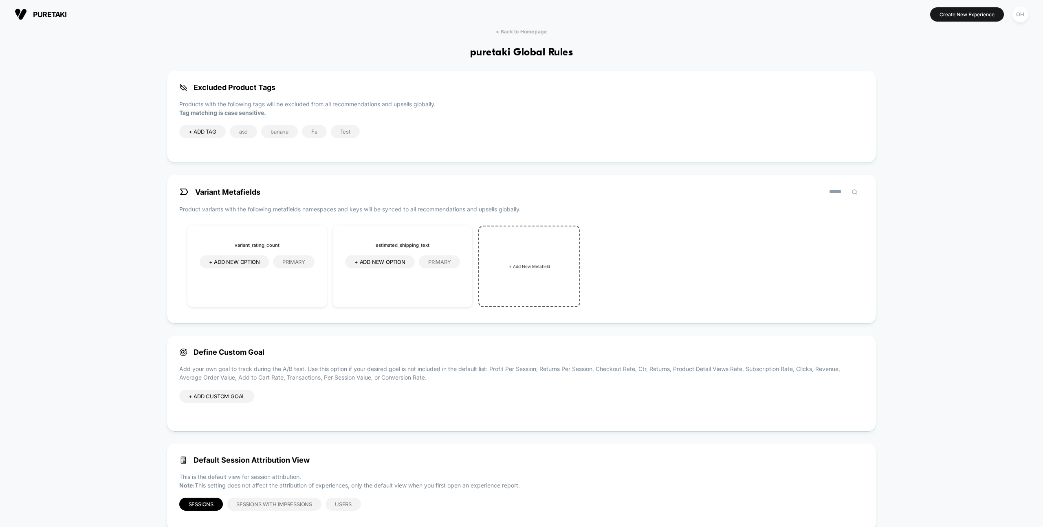
scroll to position [0, 0]
click at [1018, 14] on div "OH" at bounding box center [1020, 14] width 16 height 16
click at [970, 115] on button "P Account Settings" at bounding box center [971, 110] width 97 height 9
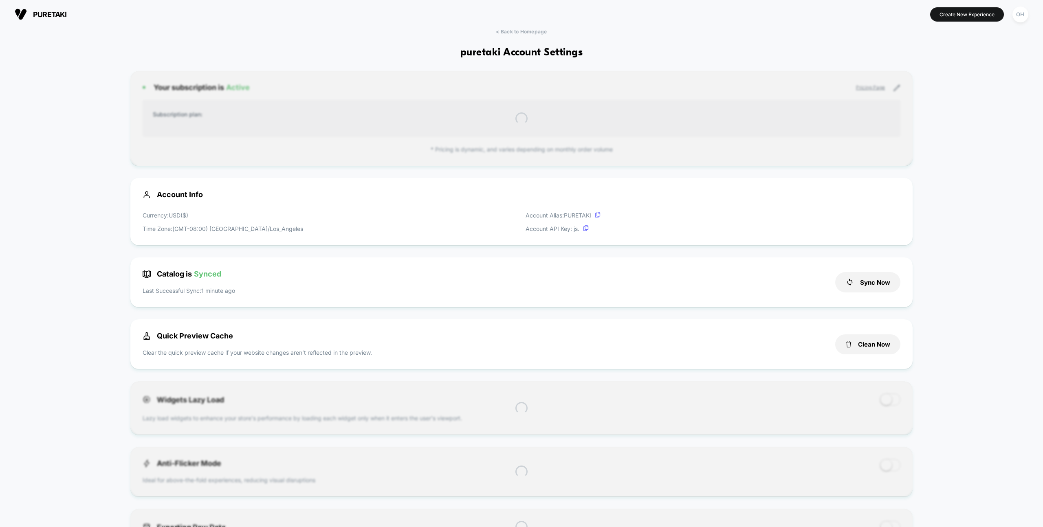
scroll to position [110, 0]
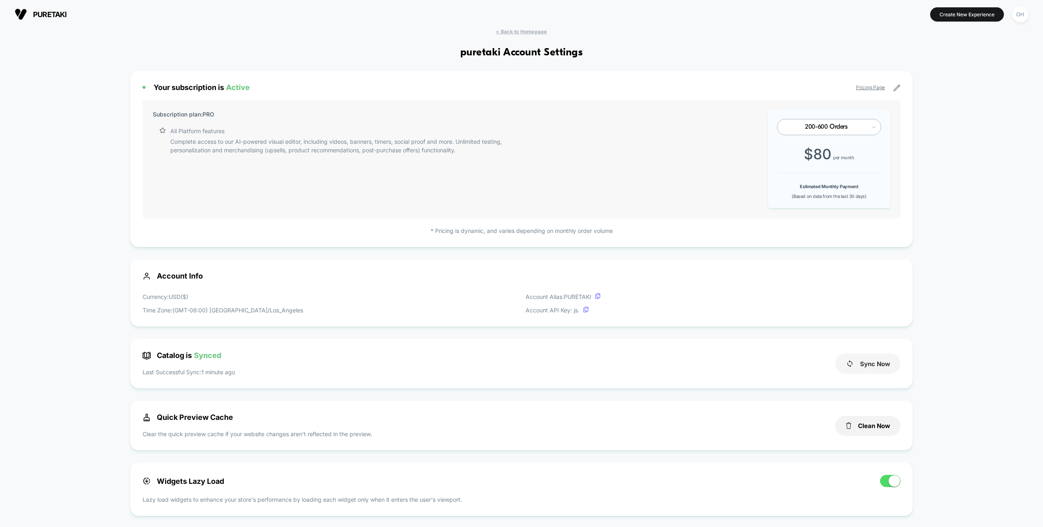
click at [849, 355] on button "Sync Now" at bounding box center [867, 364] width 65 height 20
